Goal: Information Seeking & Learning: Learn about a topic

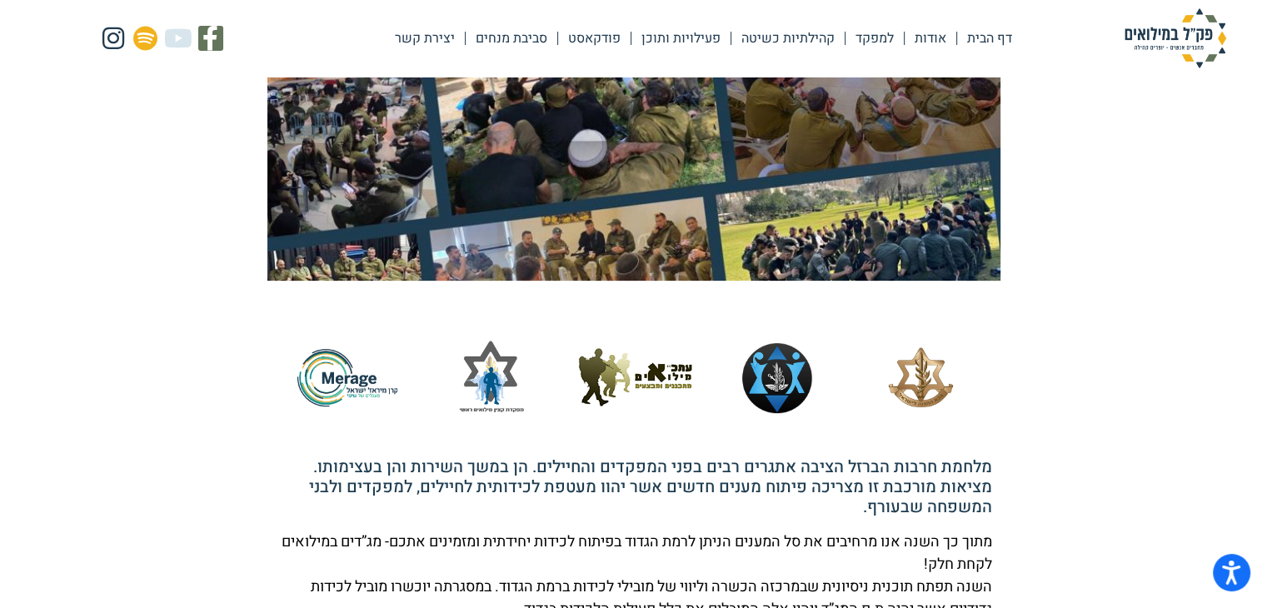
scroll to position [500, 0]
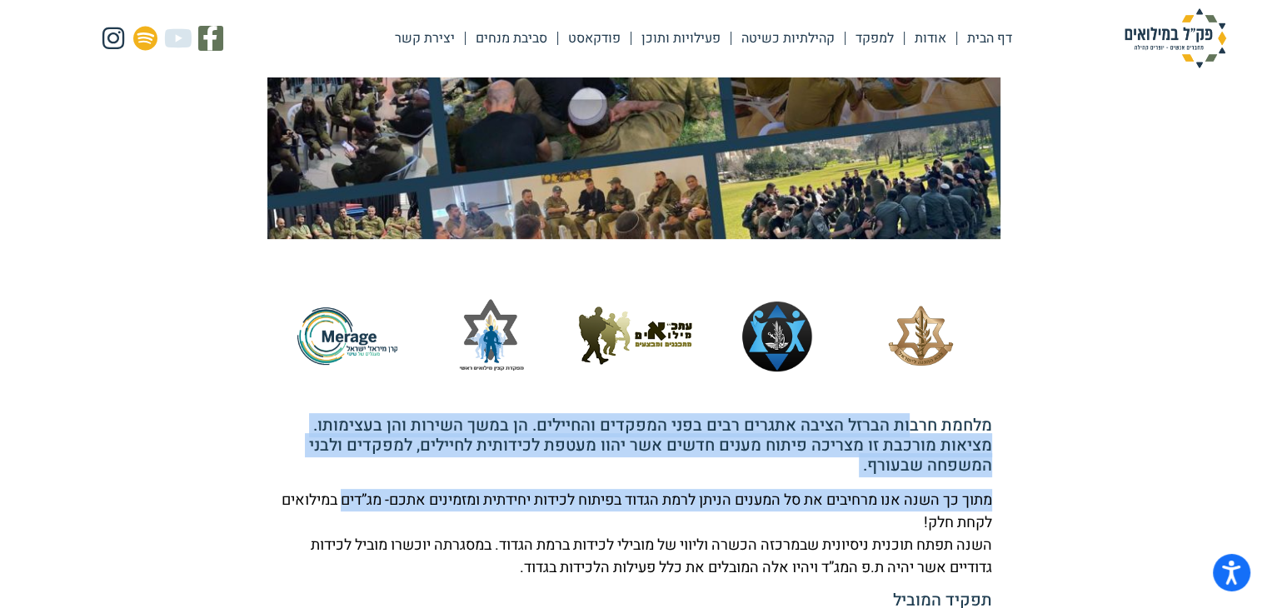
drag, startPoint x: 887, startPoint y: 369, endPoint x: 298, endPoint y: 444, distance: 593.7
click at [298, 444] on div "מלחמת חרבות הברזל הציבה אתגרים רבים בפני המפקדים והחיילים. הן במשך השירות והן ב…" at bounding box center [634, 565] width 716 height 298
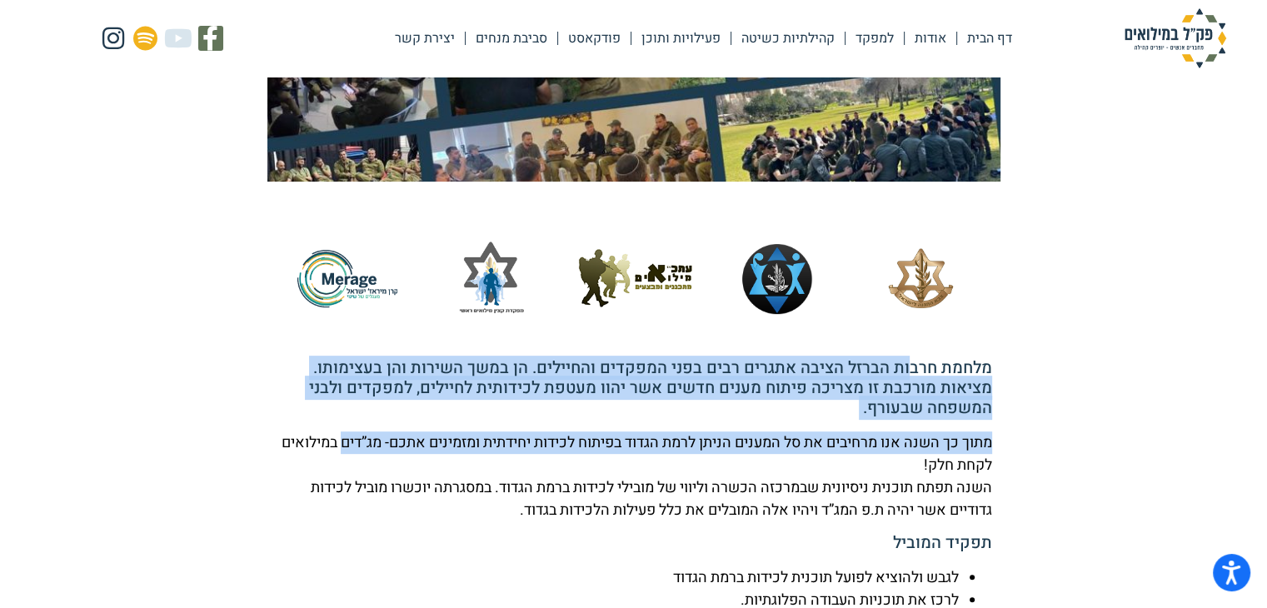
scroll to position [583, 0]
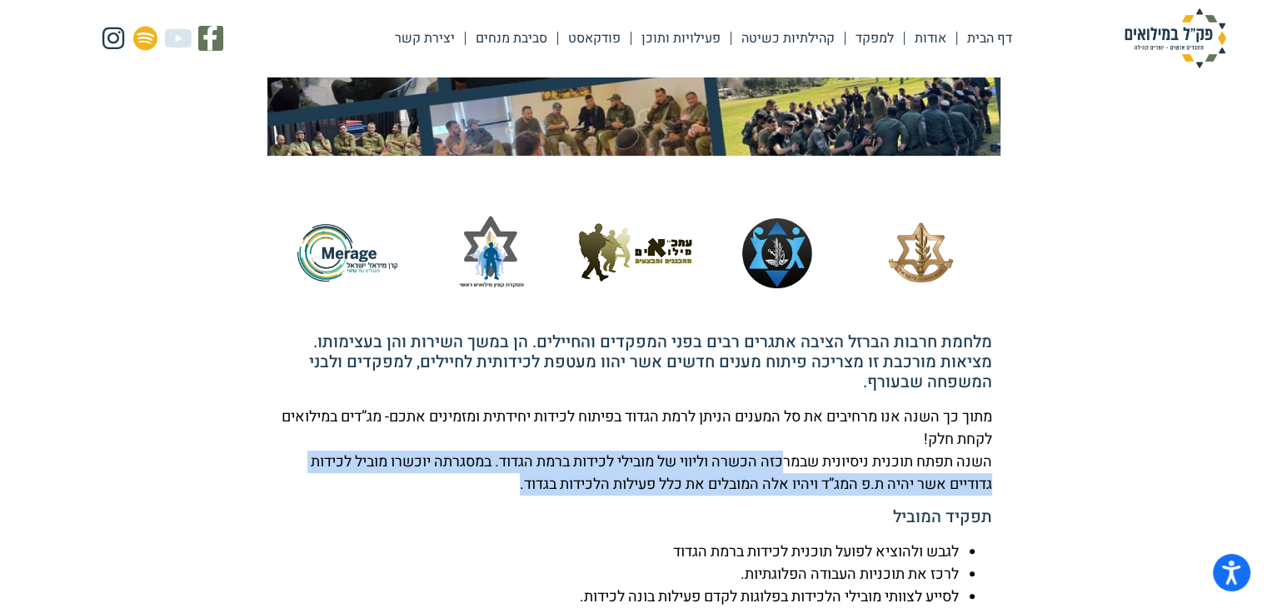
drag, startPoint x: 778, startPoint y: 407, endPoint x: 264, endPoint y: 427, distance: 514.4
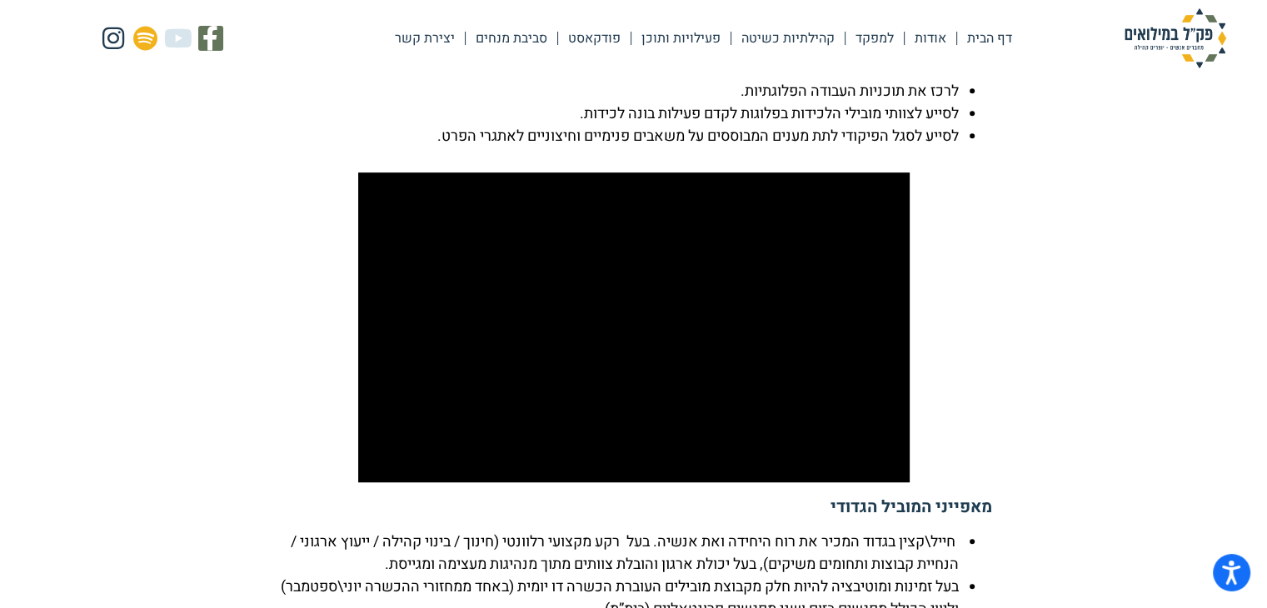
scroll to position [1166, 0]
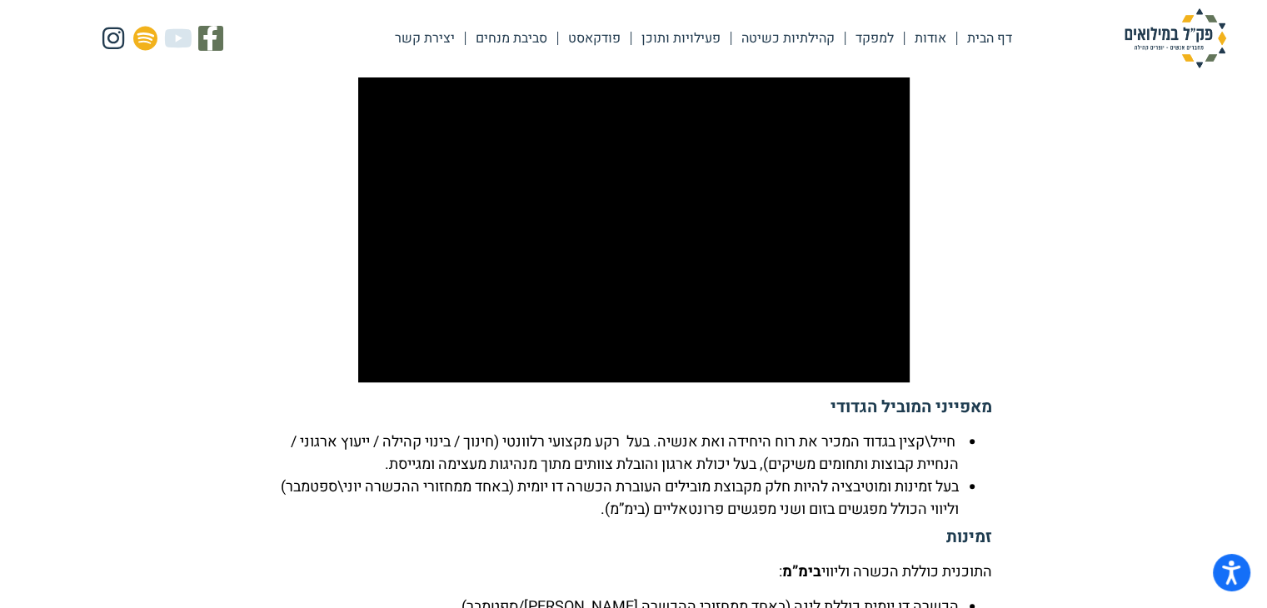
click at [495, 476] on li "בעל זמינות ומוטיבציה להיות חלק מקבוצת מובילים העוברת הכשרה דו יומית (באחד ממחזו…" at bounding box center [617, 498] width 683 height 45
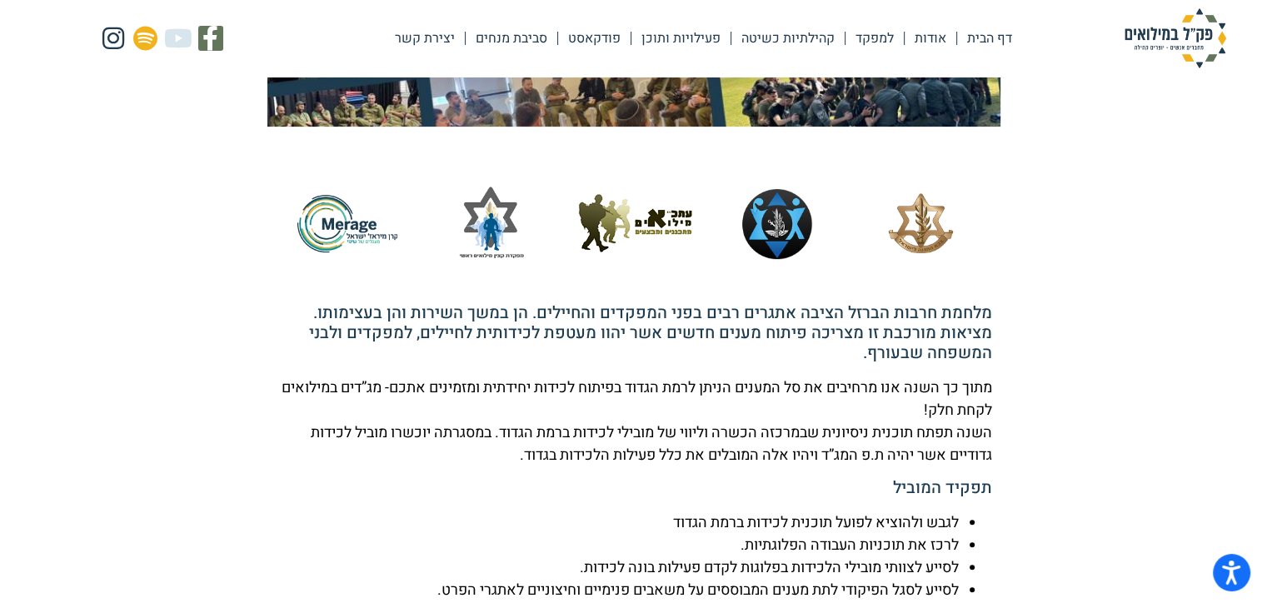
scroll to position [834, 0]
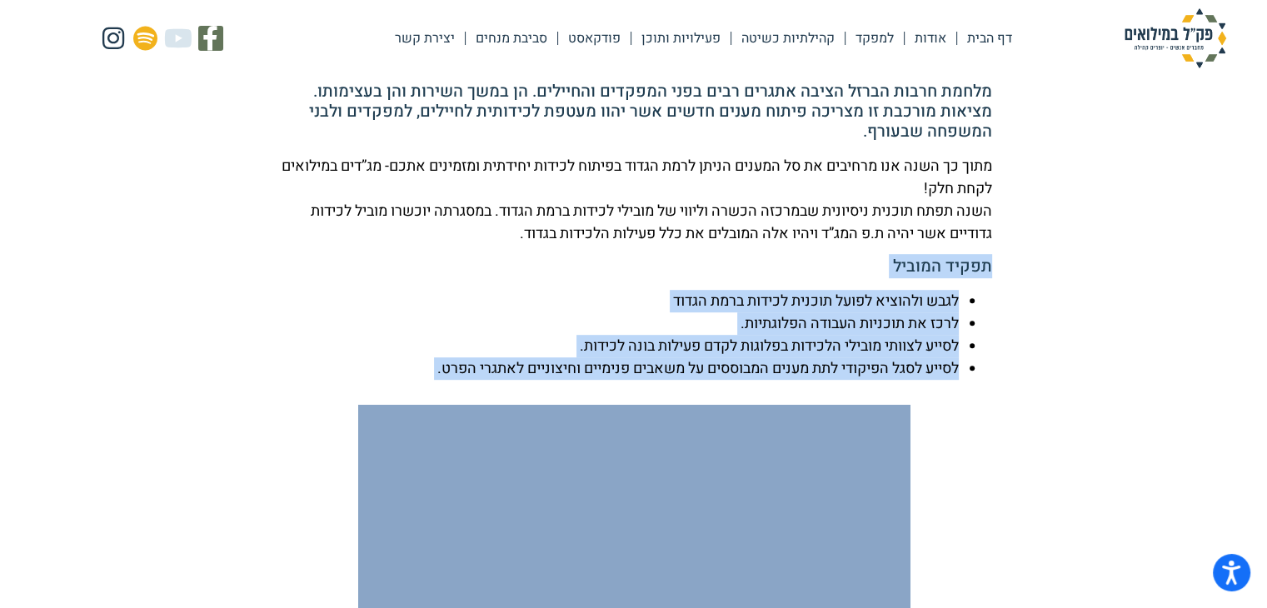
drag, startPoint x: 650, startPoint y: 427, endPoint x: 1001, endPoint y: 212, distance: 411.3
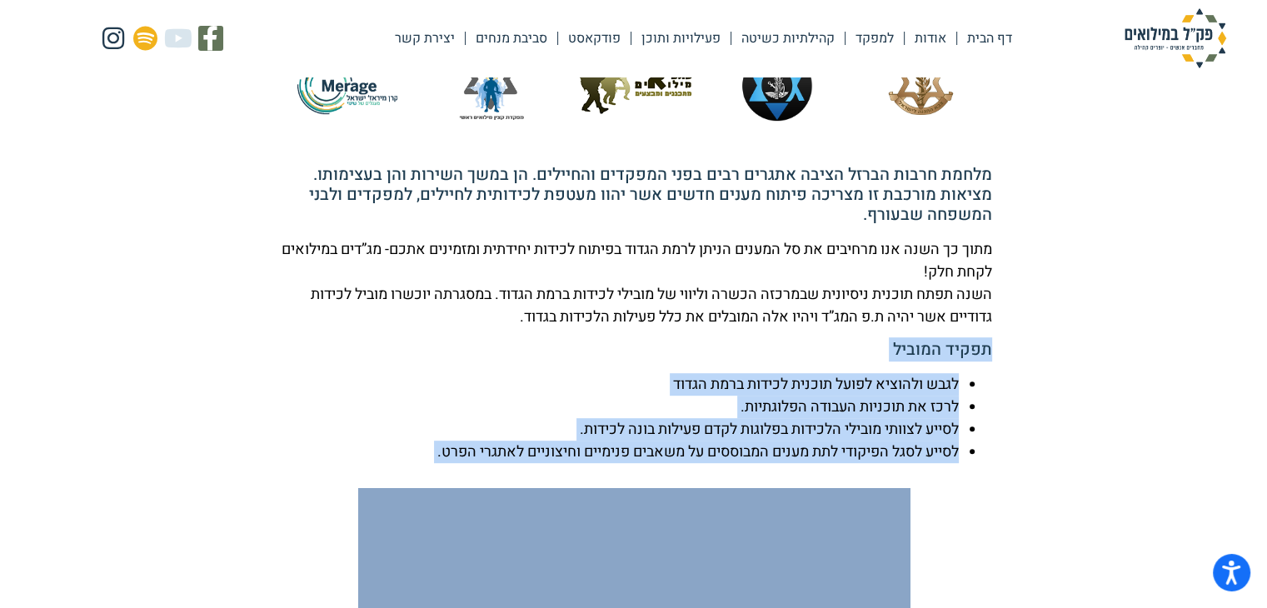
copy div "תפקיד המוביל לגבש ולהוציא לפועל תוכנית לכידות ברמת הגדוד לרכז את תוכניות העבודה…"
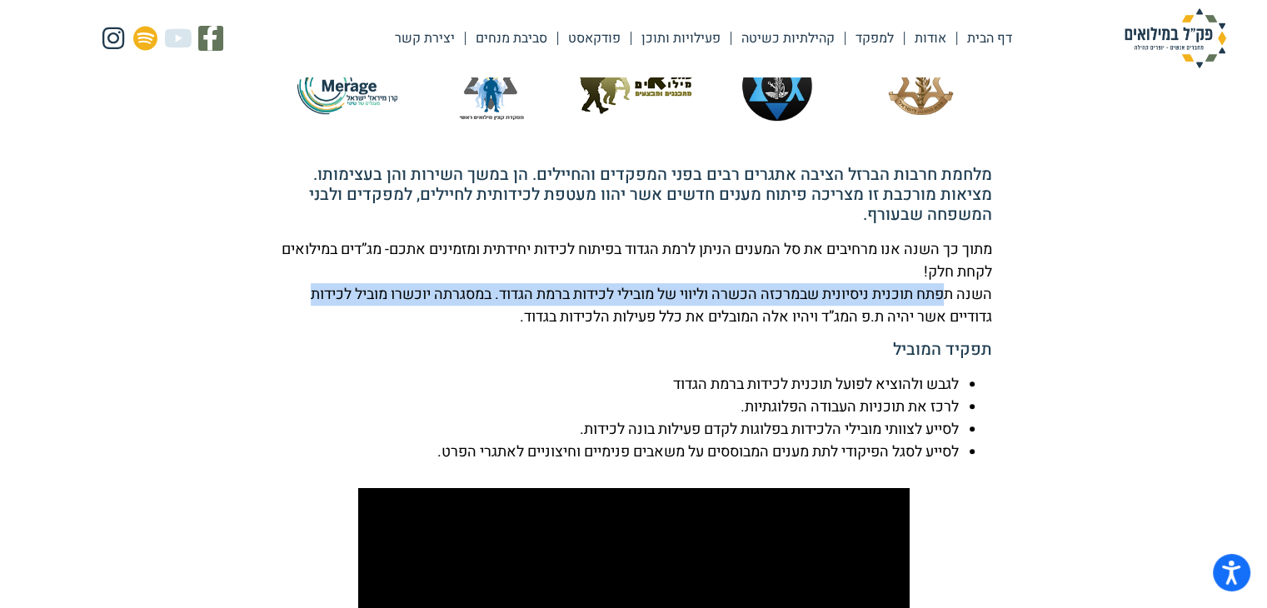
drag, startPoint x: 947, startPoint y: 241, endPoint x: 278, endPoint y: 248, distance: 669.0
click at [278, 248] on p "מתוך כך השנה אנו מרחיבים את סל המענים הניתן לרמת הגדוד בפיתוח לכידות יחידתית ומ…" at bounding box center [634, 283] width 716 height 90
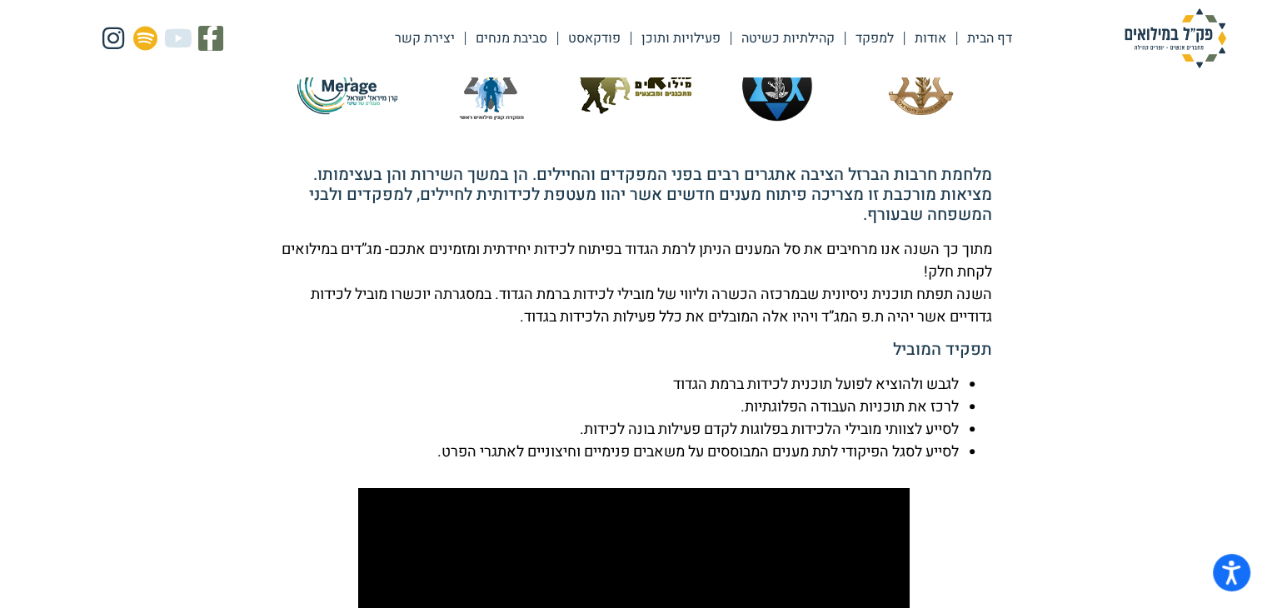
click at [596, 281] on div "מלחמת חרבות הברזל הציבה אתגרים רבים בפני המפקדים והחיילים. הן במשך השירות והן ב…" at bounding box center [634, 314] width 716 height 298
drag, startPoint x: 498, startPoint y: 266, endPoint x: 946, endPoint y: 262, distance: 448.2
click at [946, 262] on p "מתוך כך השנה אנו מרחיבים את סל המענים הניתן לרמת הגדוד בפיתוח לכידות יחידתית ומ…" at bounding box center [634, 283] width 716 height 90
copy p "אשר יהיה ת.פ המג”ד ויהיו אלה המובלים את כלל פעילות הלכידות בגדוד."
